Goal: Task Accomplishment & Management: Use online tool/utility

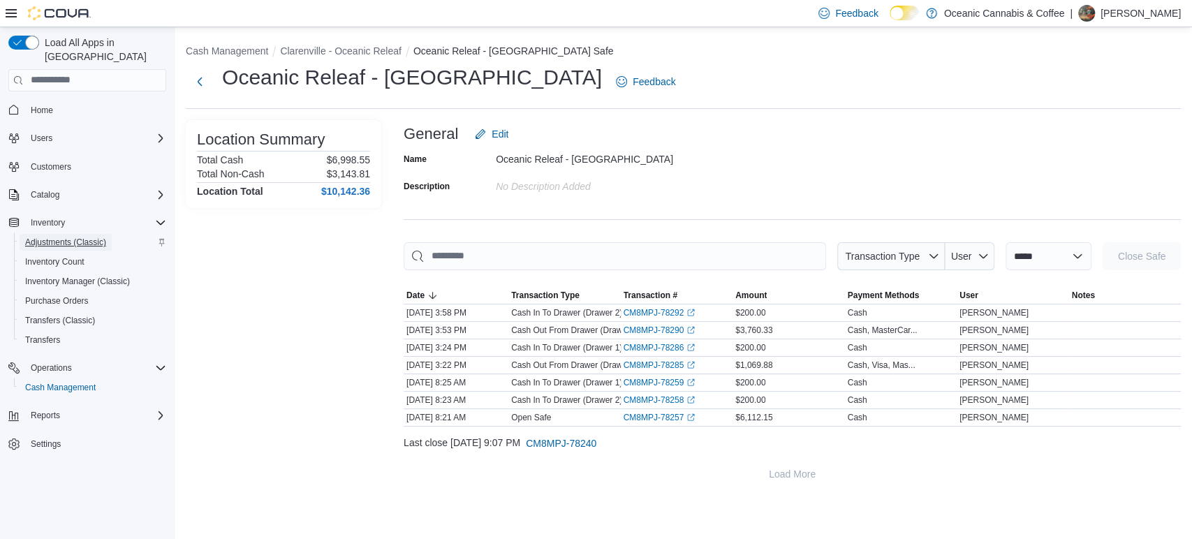
click at [67, 237] on span "Adjustments (Classic)" at bounding box center [65, 242] width 81 height 11
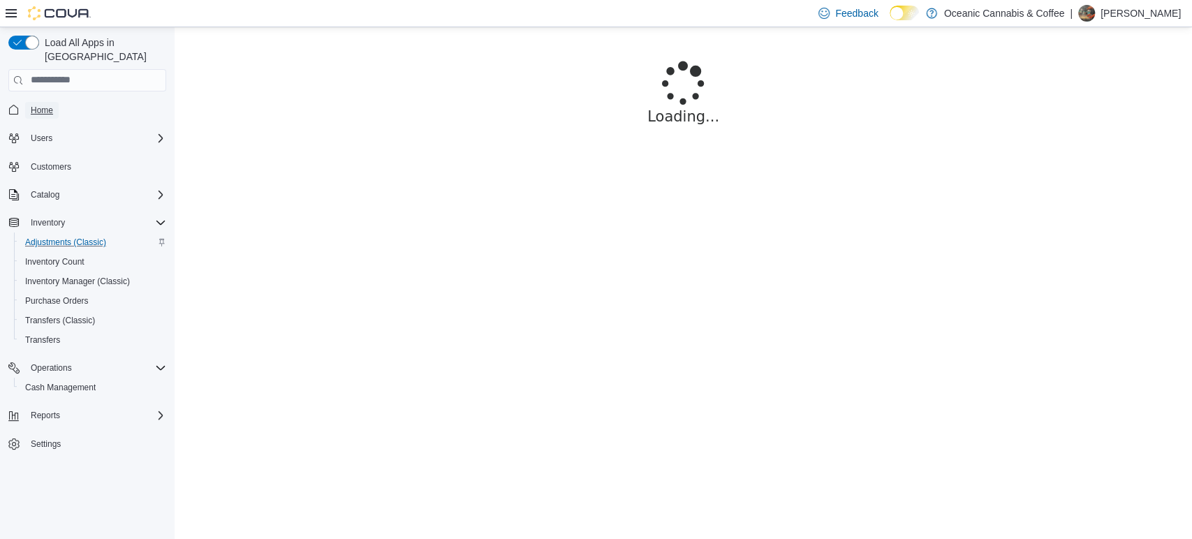
click at [25, 102] on link "Home" at bounding box center [42, 110] width 34 height 17
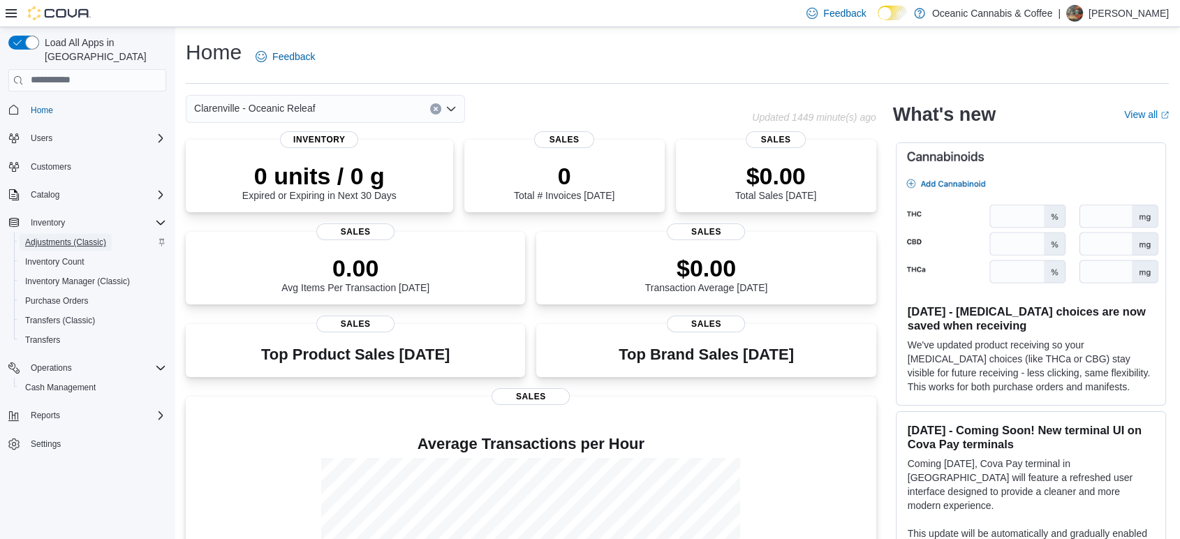
click at [89, 237] on span "Adjustments (Classic)" at bounding box center [65, 242] width 81 height 11
